Goal: Task Accomplishment & Management: Manage account settings

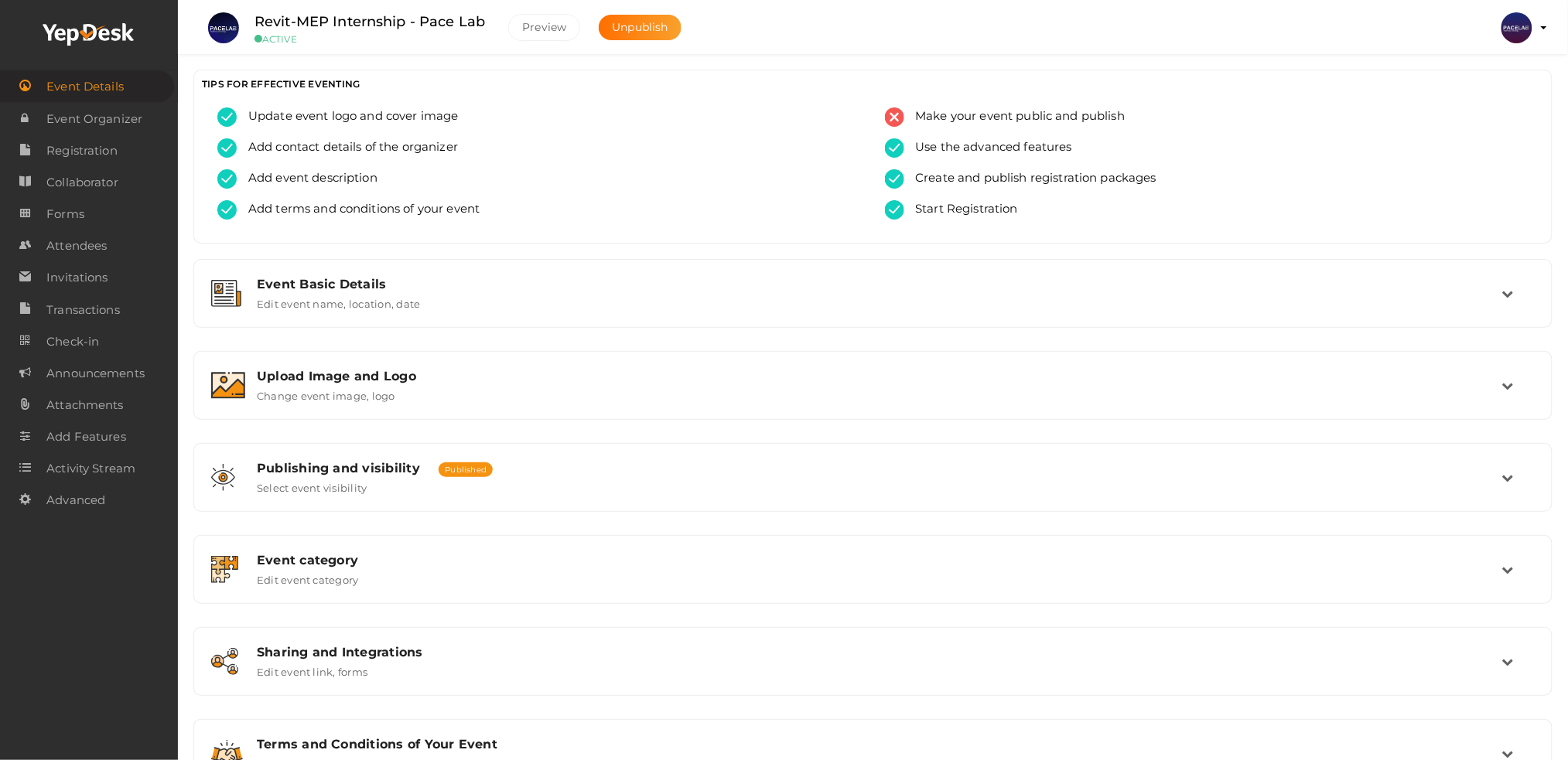
click at [1508, 31] on img at bounding box center [1517, 27] width 31 height 31
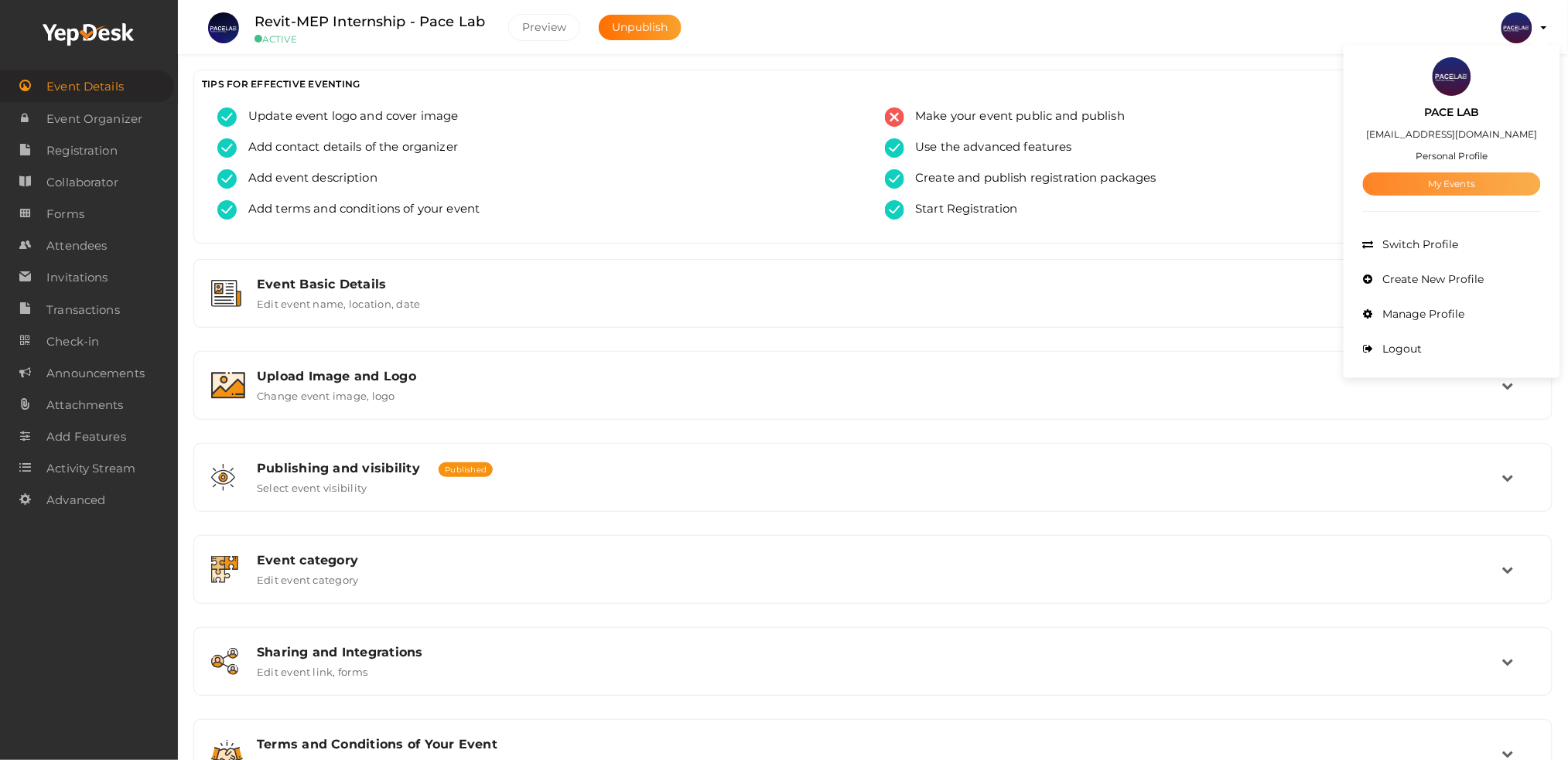
click at [1481, 186] on link "My Events" at bounding box center [1452, 183] width 178 height 23
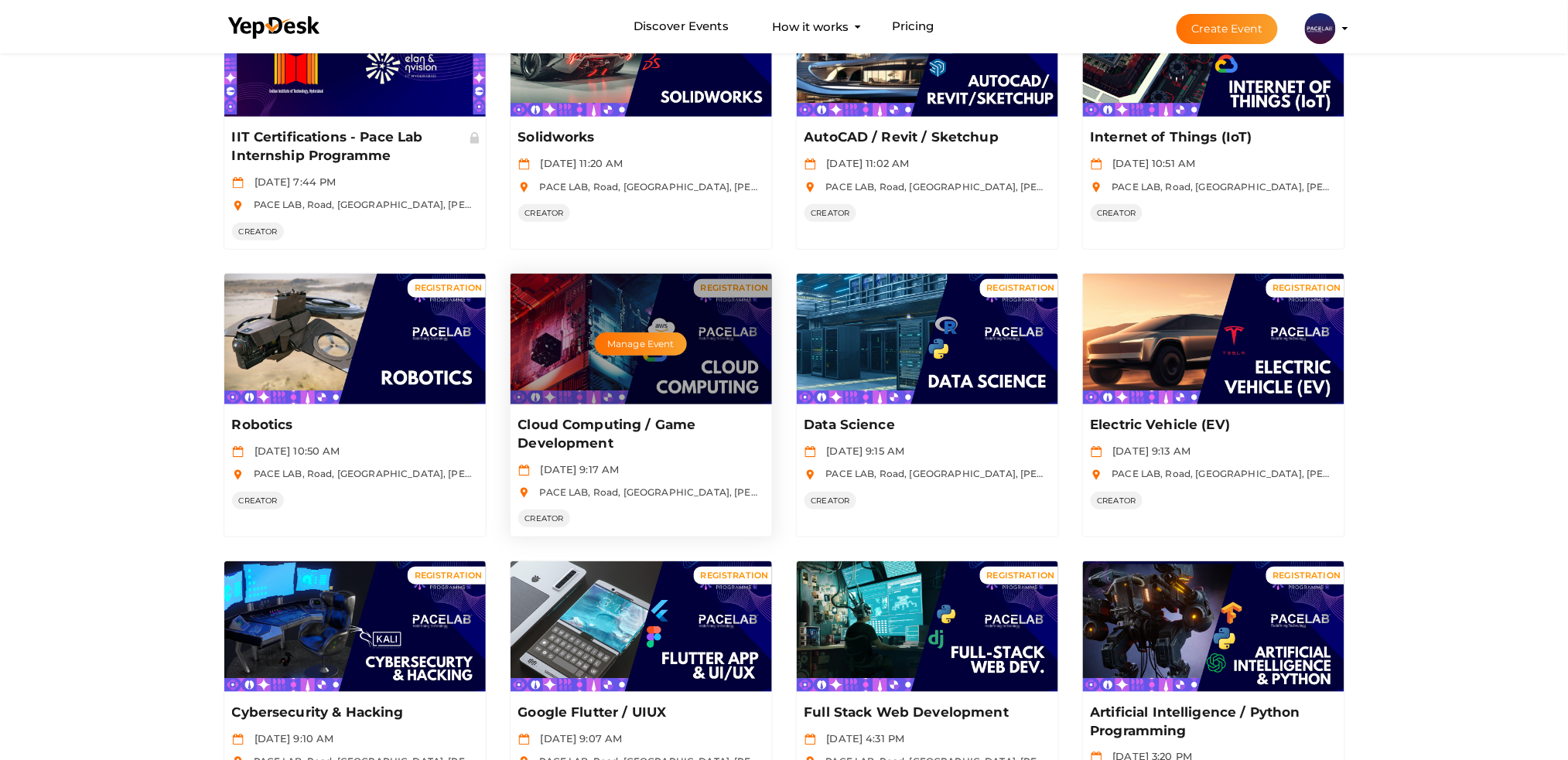
scroll to position [309, 0]
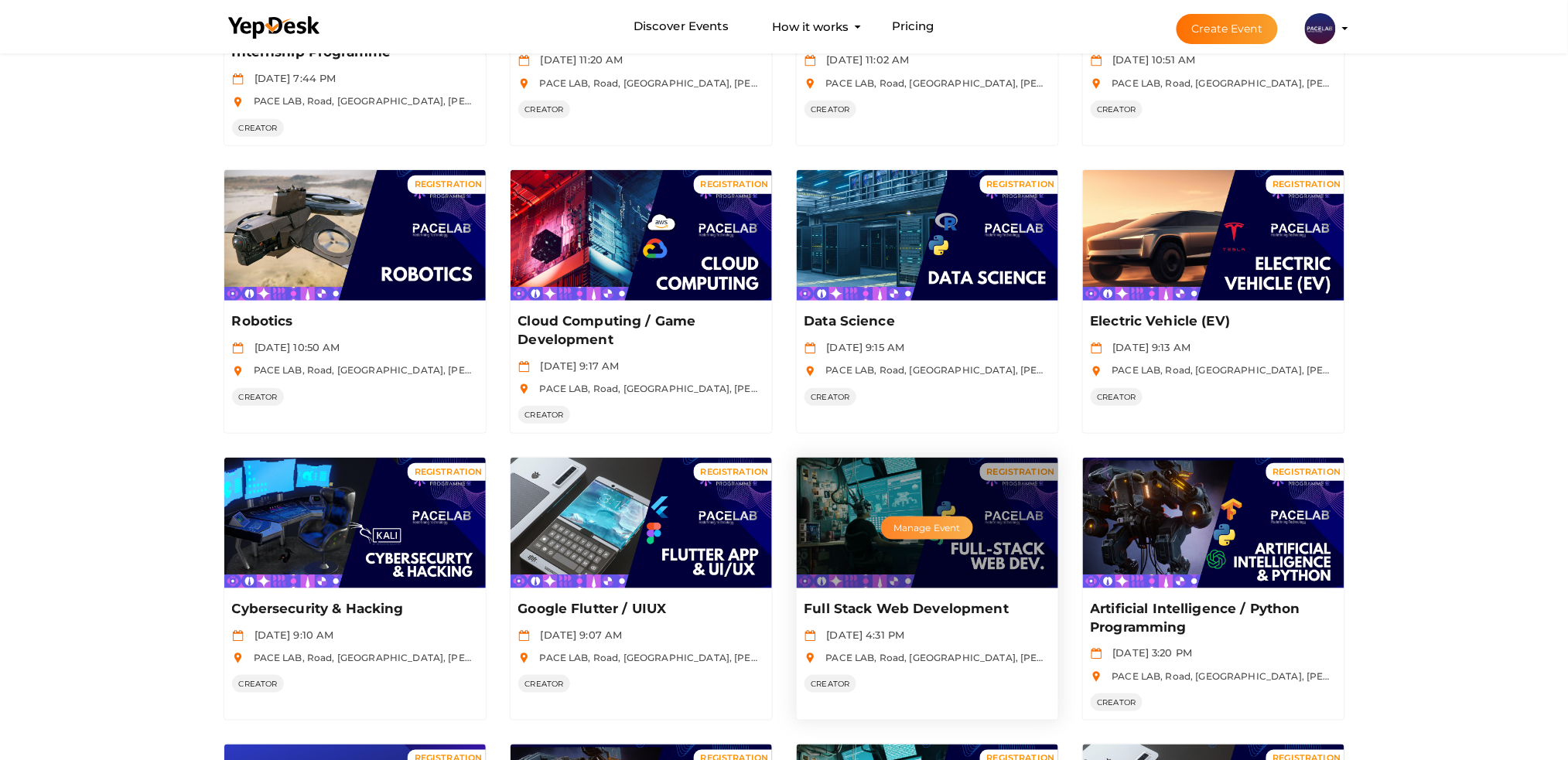
click at [906, 517] on button "Manage Event" at bounding box center [927, 528] width 91 height 23
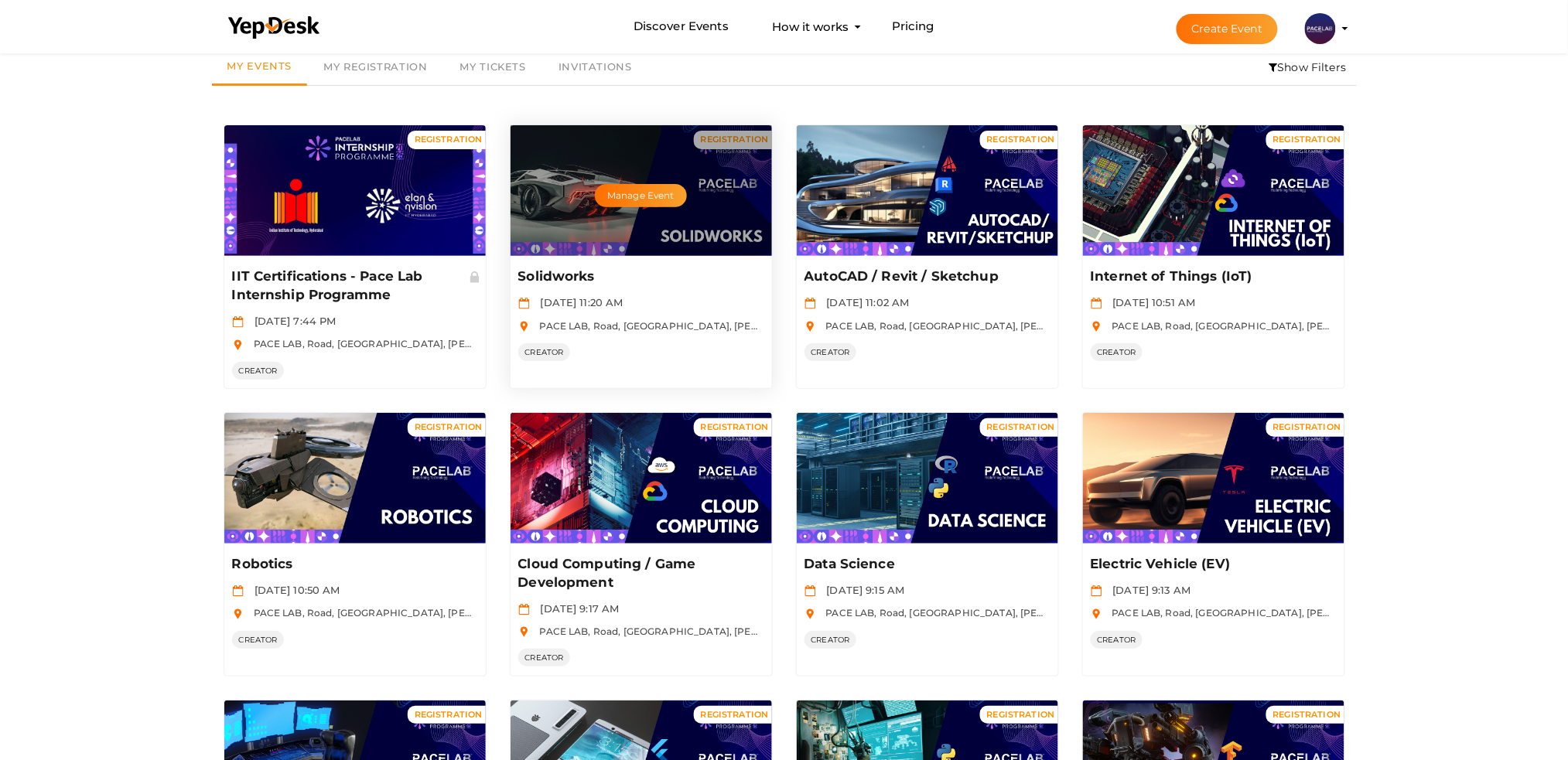
scroll to position [0, 0]
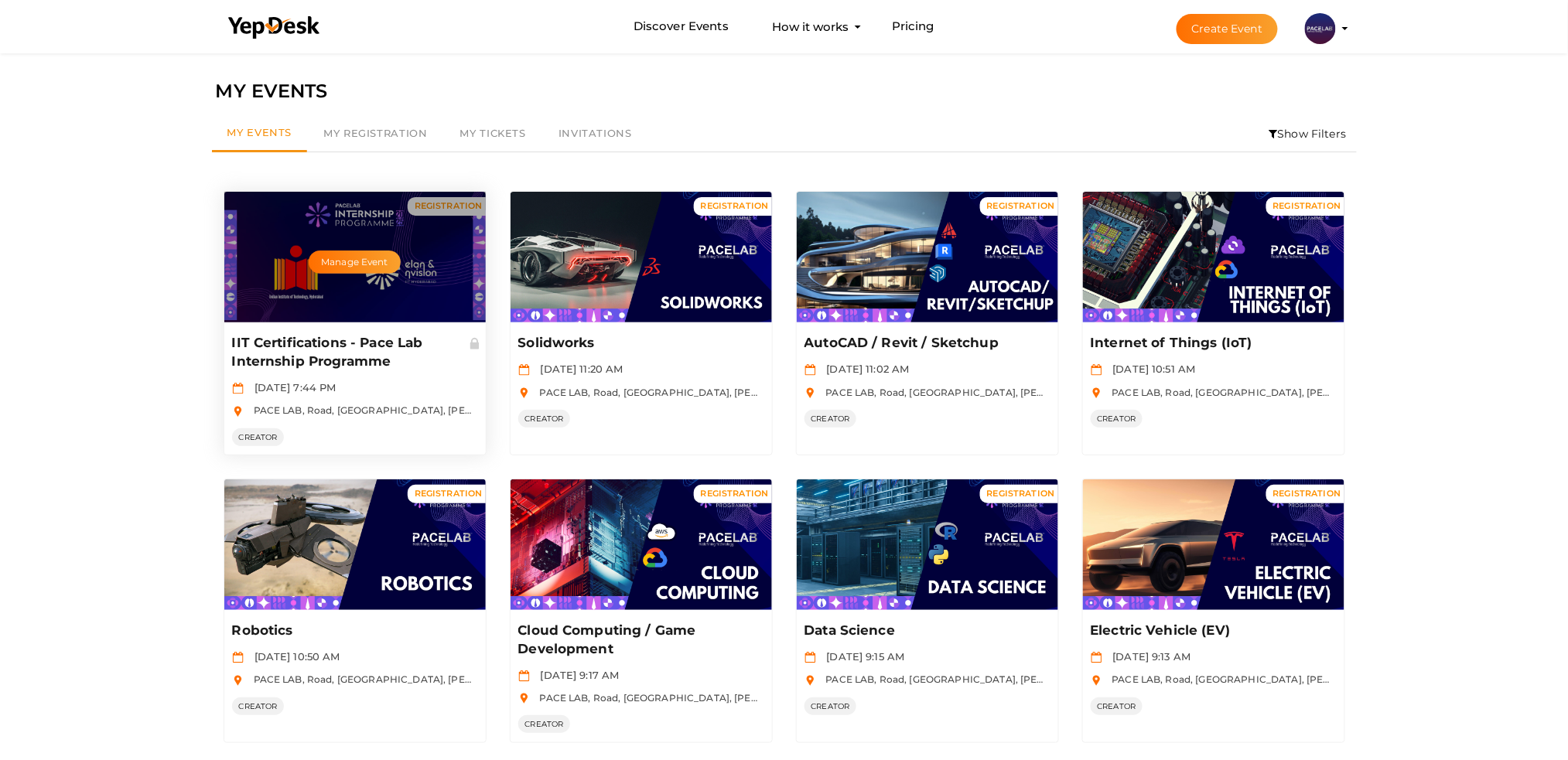
click at [349, 273] on div "Manage Event" at bounding box center [355, 256] width 261 height 131
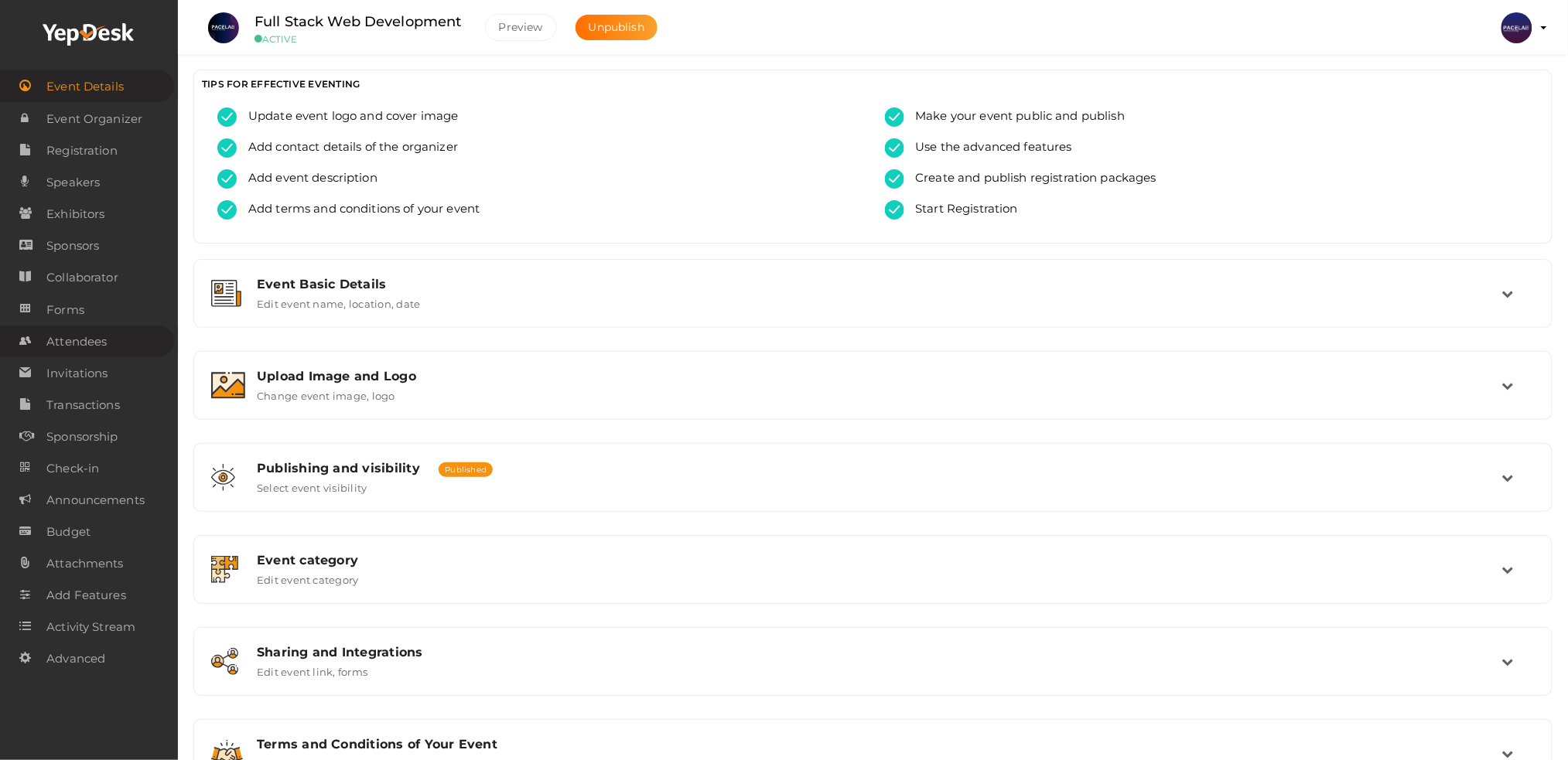
click at [101, 345] on span "Attendees" at bounding box center [76, 341] width 60 height 31
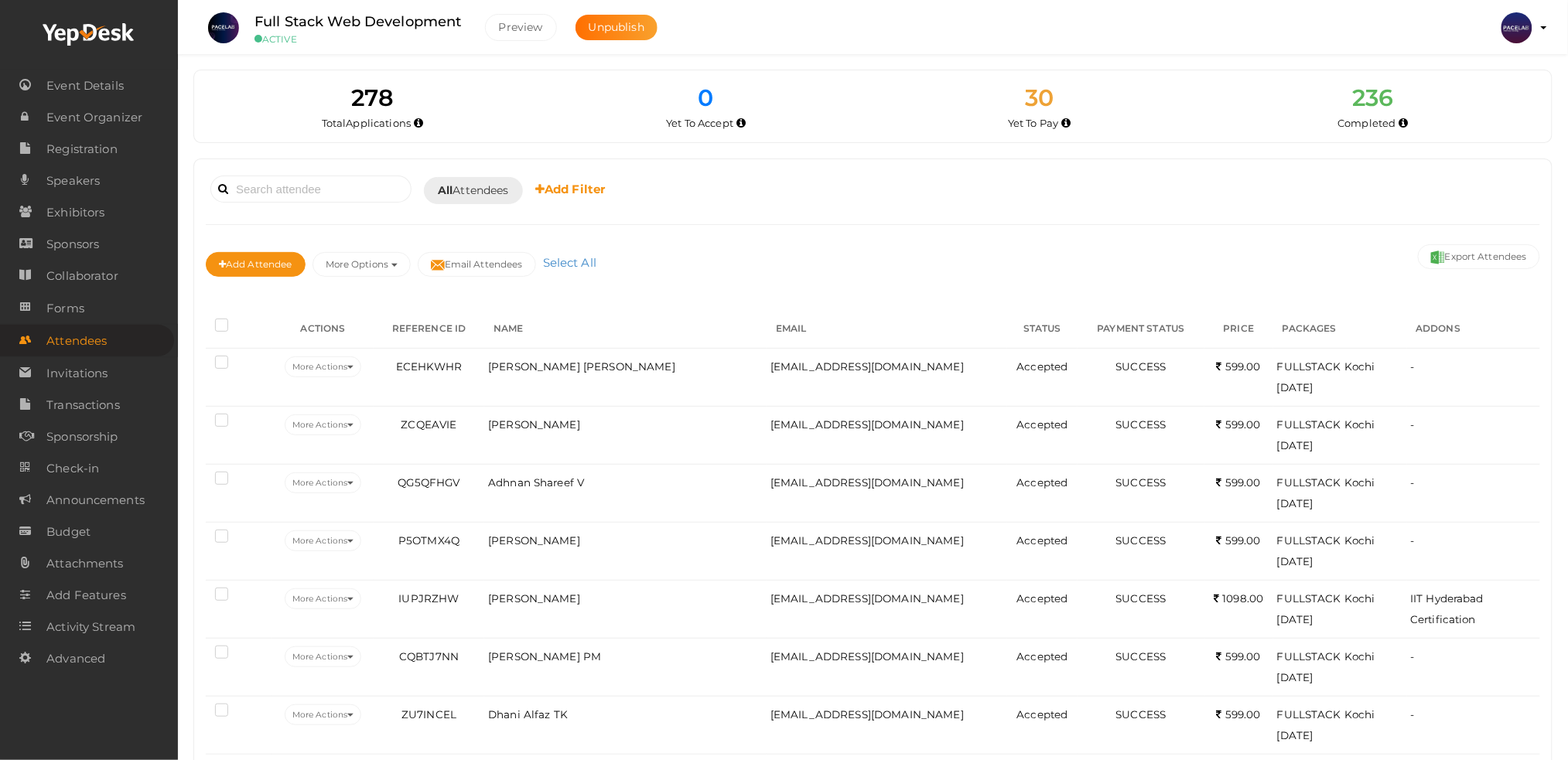
click at [263, 211] on div "Booked for Today Today Tomorrow This Week Custom Date All Attendees All Yet to …" at bounding box center [873, 231] width 1335 height 122
click at [270, 191] on input at bounding box center [311, 189] width 201 height 27
paste input "9037344010"
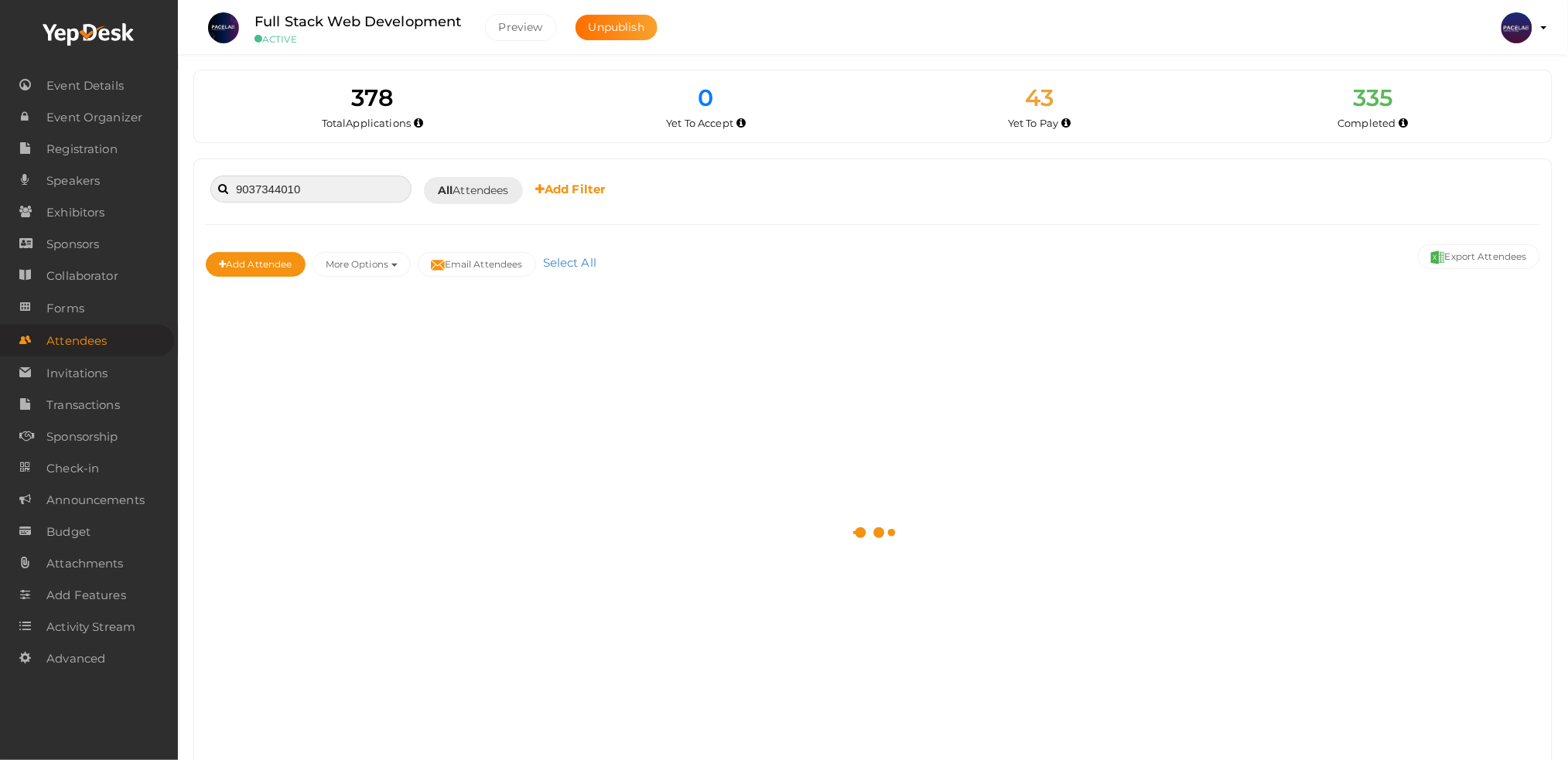
type input "9037344010"
drag, startPoint x: 296, startPoint y: 191, endPoint x: 208, endPoint y: 196, distance: 88.1
click at [208, 196] on div "9037344010 Booked for Today Today Tomorrow This Week Custom Date All Attendees …" at bounding box center [873, 189] width 1335 height 38
paste input "ANJANA R"
type input "ANJANA R"
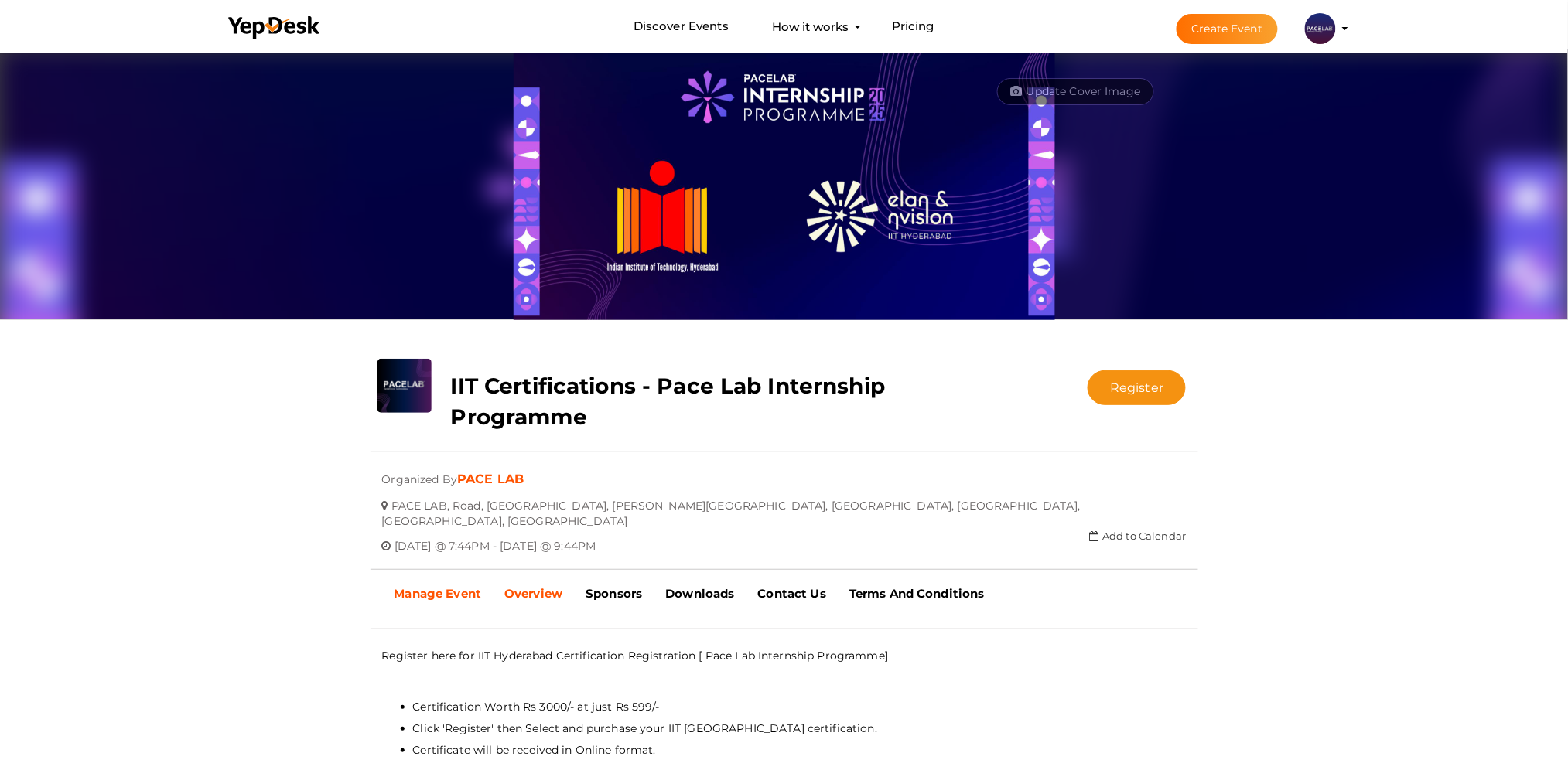
click at [444, 586] on b "Manage Event" at bounding box center [437, 593] width 87 height 14
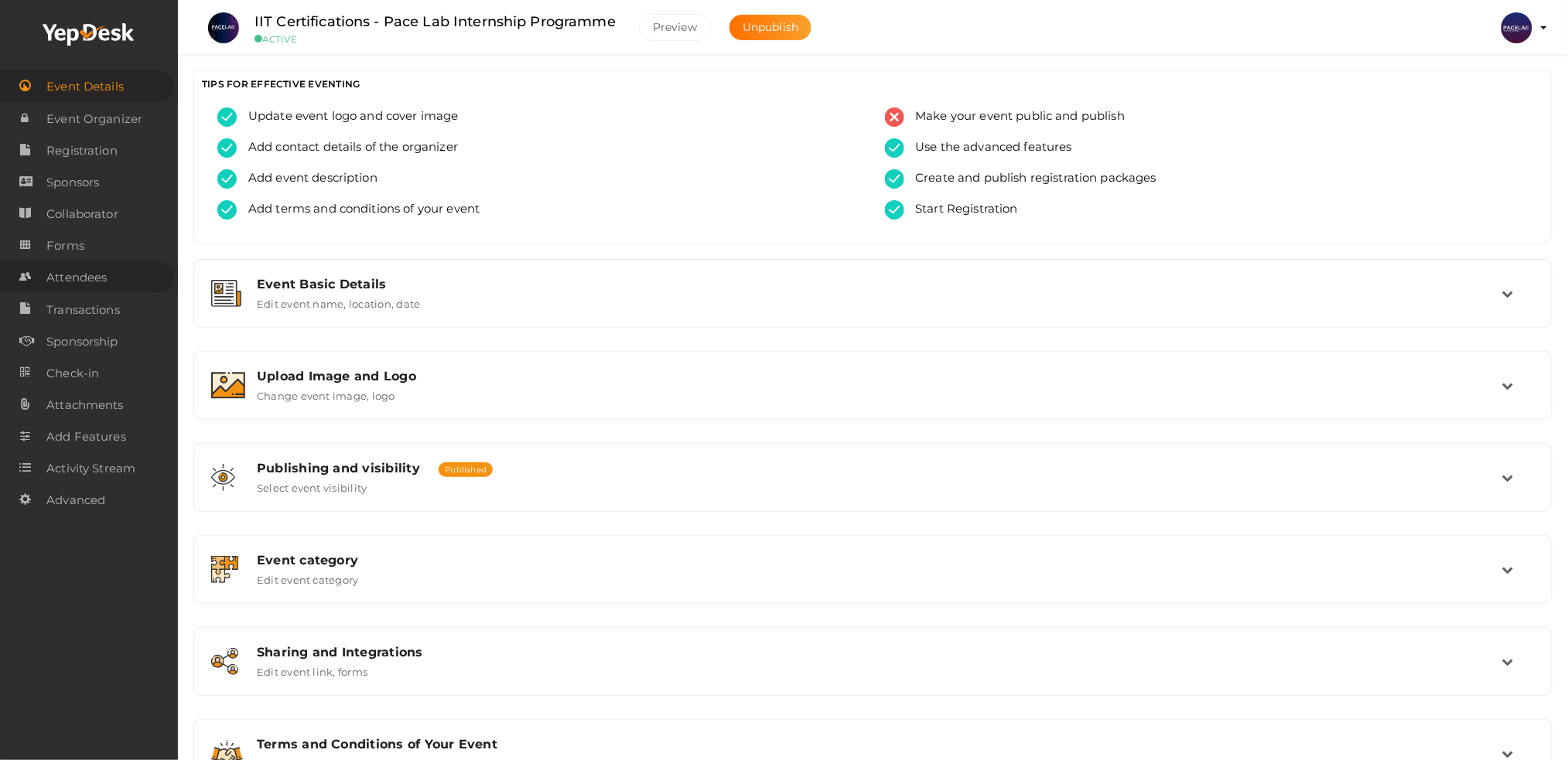
click at [88, 276] on span "Attendees" at bounding box center [76, 277] width 60 height 31
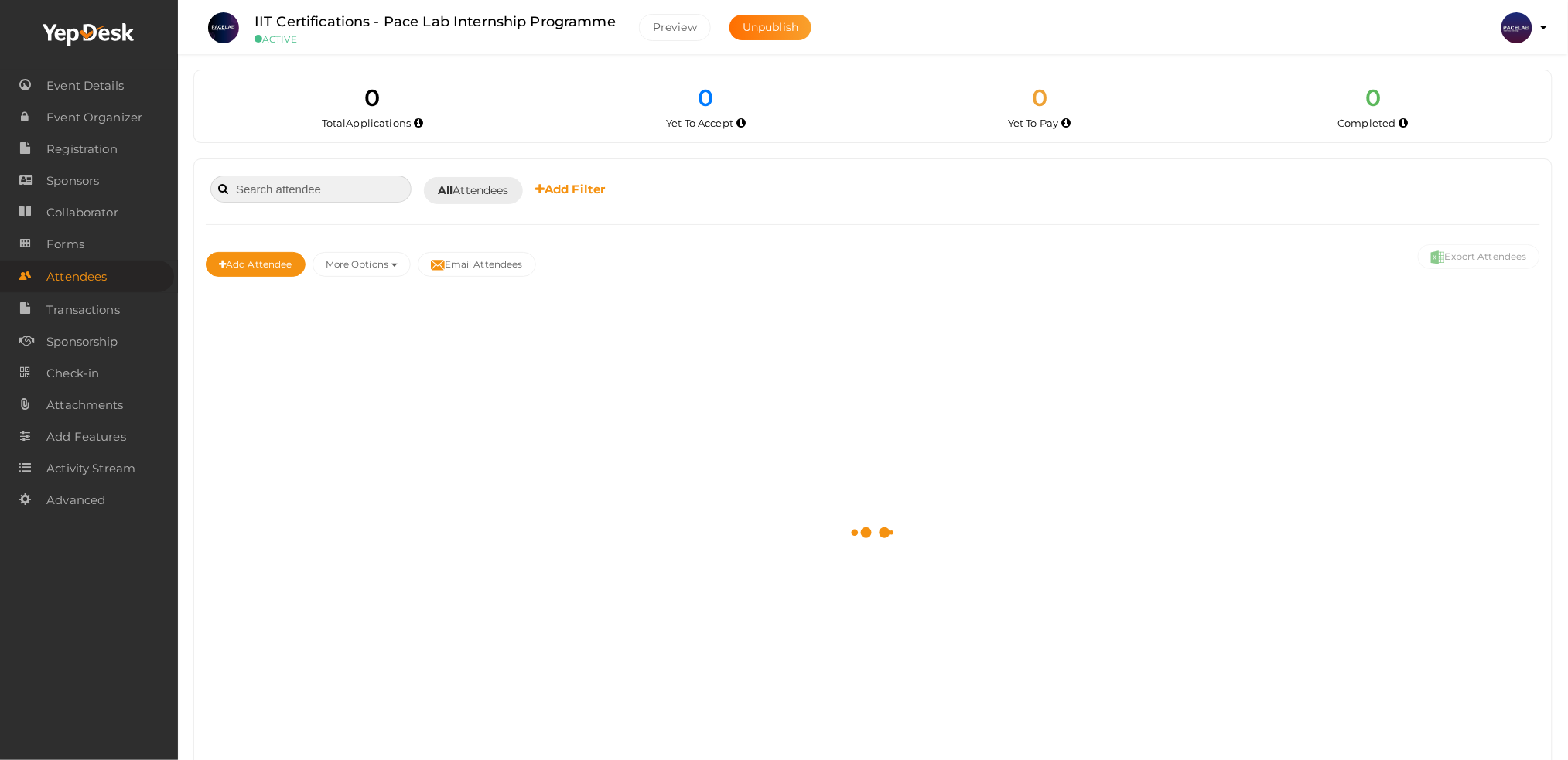
click at [272, 187] on input at bounding box center [311, 189] width 201 height 27
paste input "ANJANA R"
type input "ANJANA R"
